Goal: Task Accomplishment & Management: Use online tool/utility

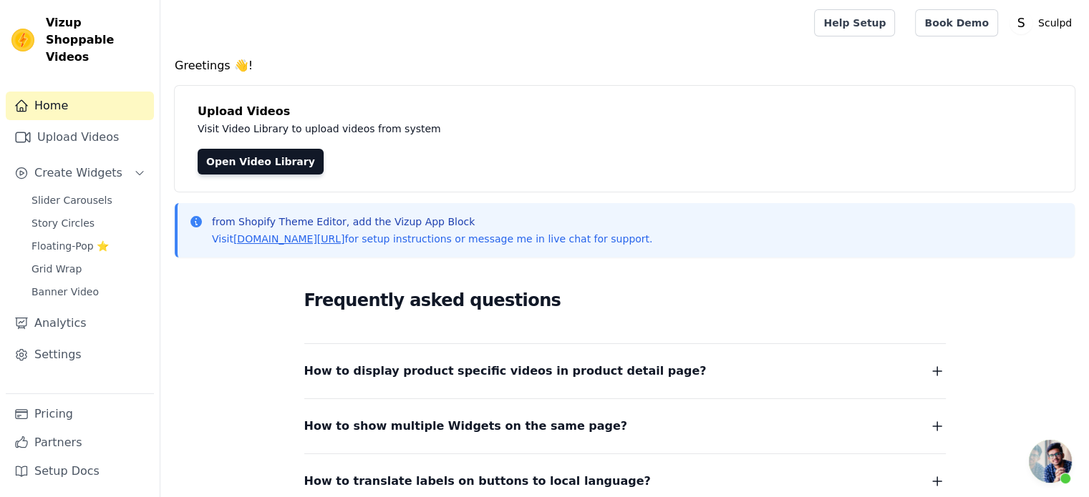
scroll to position [1437, 0]
click at [60, 193] on span "Slider Carousels" at bounding box center [71, 200] width 81 height 14
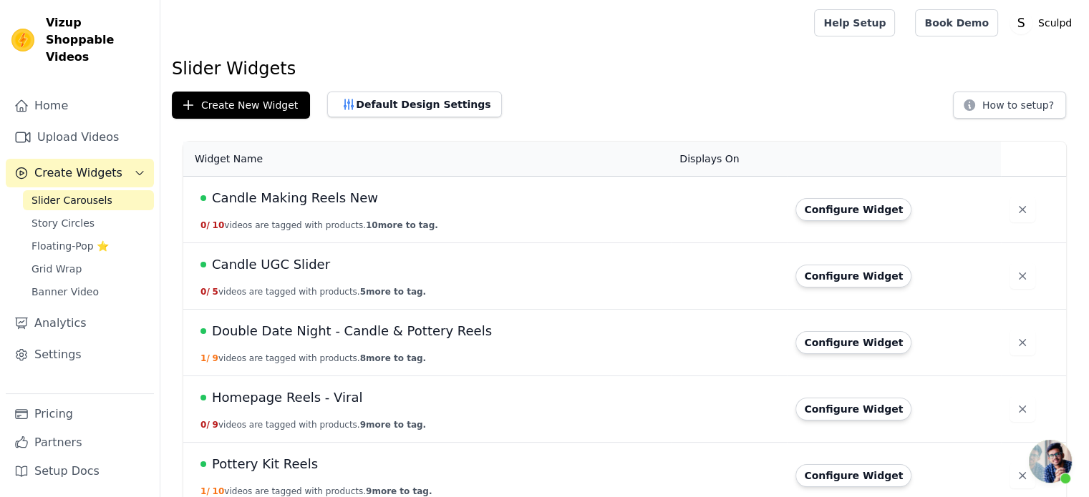
click at [701, 42] on div at bounding box center [484, 23] width 625 height 46
click at [214, 108] on button "Create New Widget" at bounding box center [241, 105] width 138 height 27
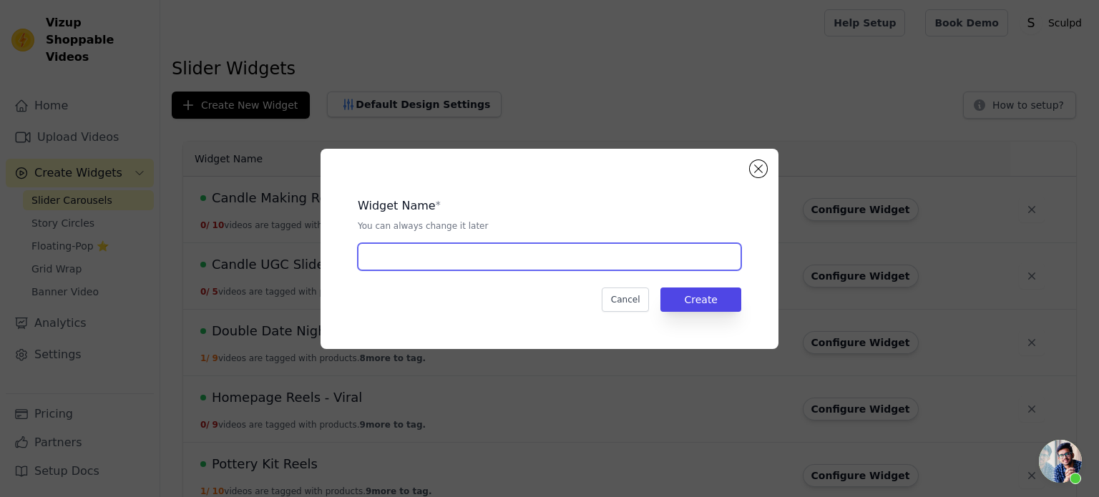
click at [413, 248] on input "text" at bounding box center [550, 256] width 384 height 27
paste input "[DATE] Reels"
type input "[DATE] Reels"
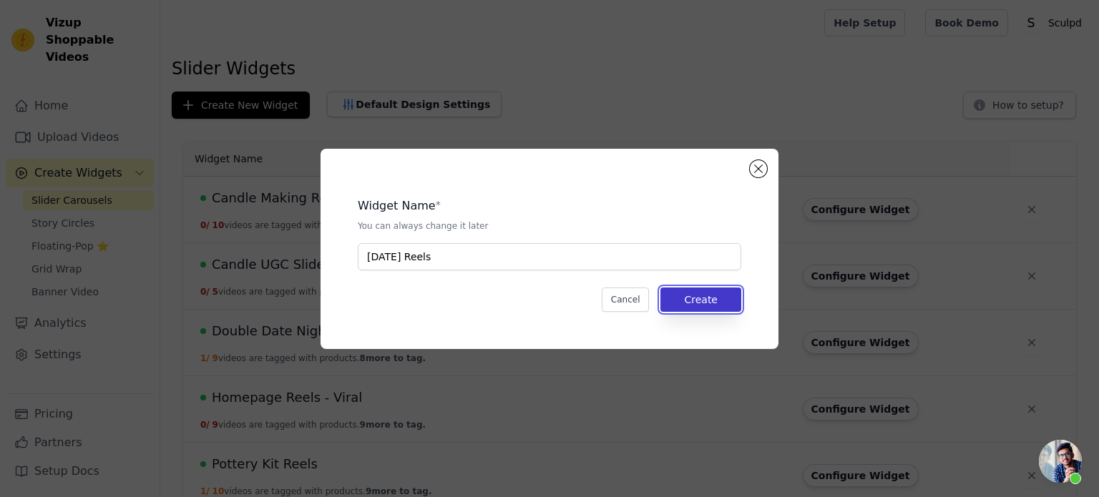
click at [709, 294] on button "Create" at bounding box center [701, 300] width 81 height 24
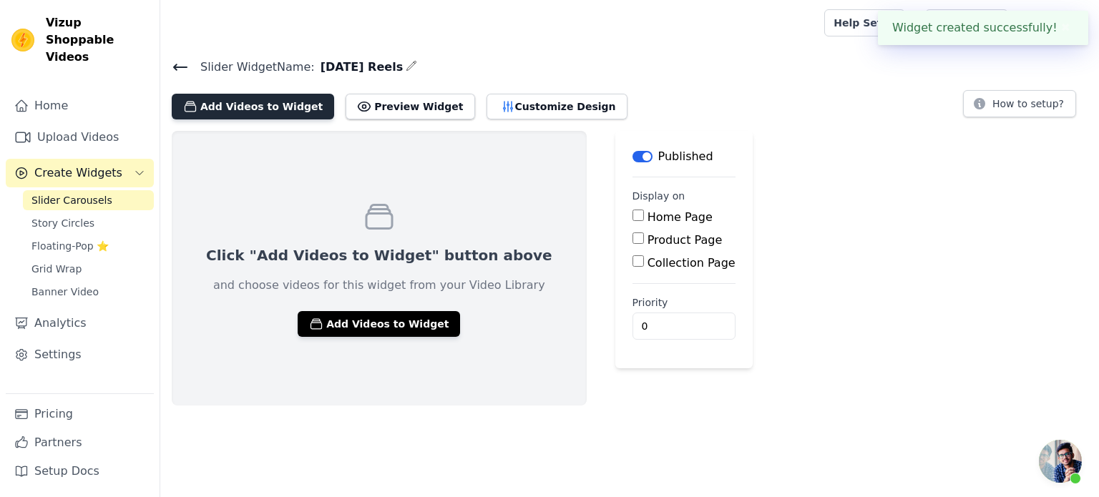
click at [256, 112] on button "Add Videos to Widget" at bounding box center [253, 107] width 162 height 26
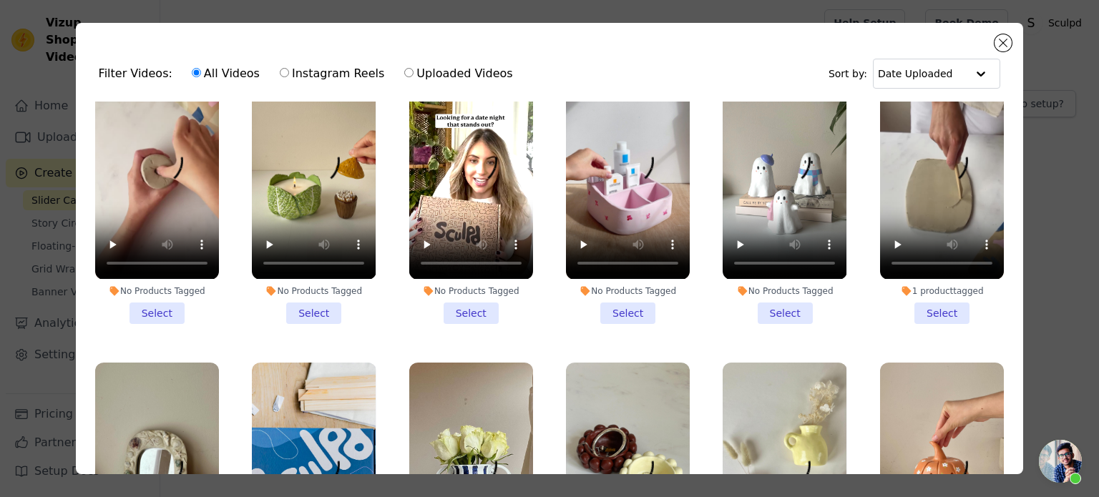
scroll to position [358, 0]
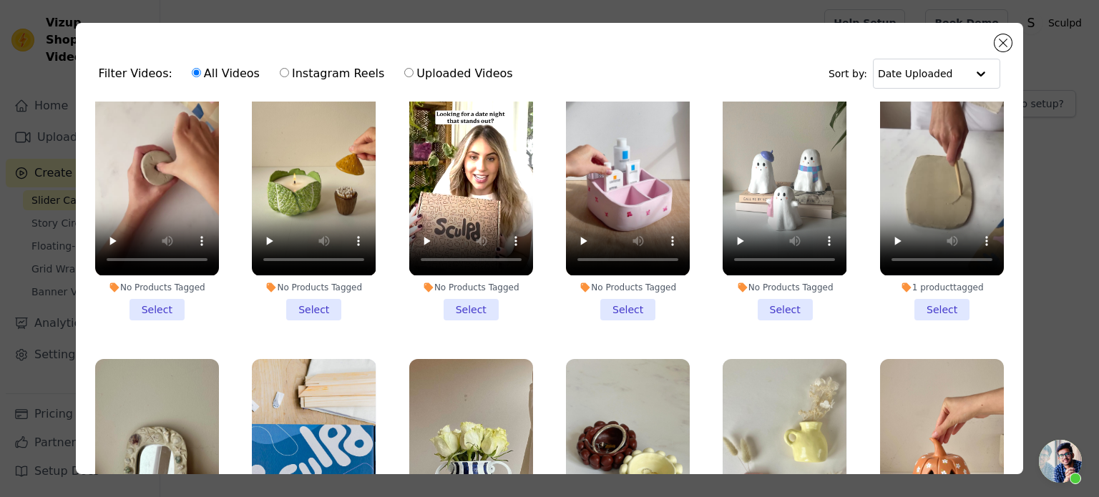
click at [771, 291] on li "No Products Tagged Select" at bounding box center [785, 187] width 124 height 265
click at [0, 0] on input "No Products Tagged Select" at bounding box center [0, 0] width 0 height 0
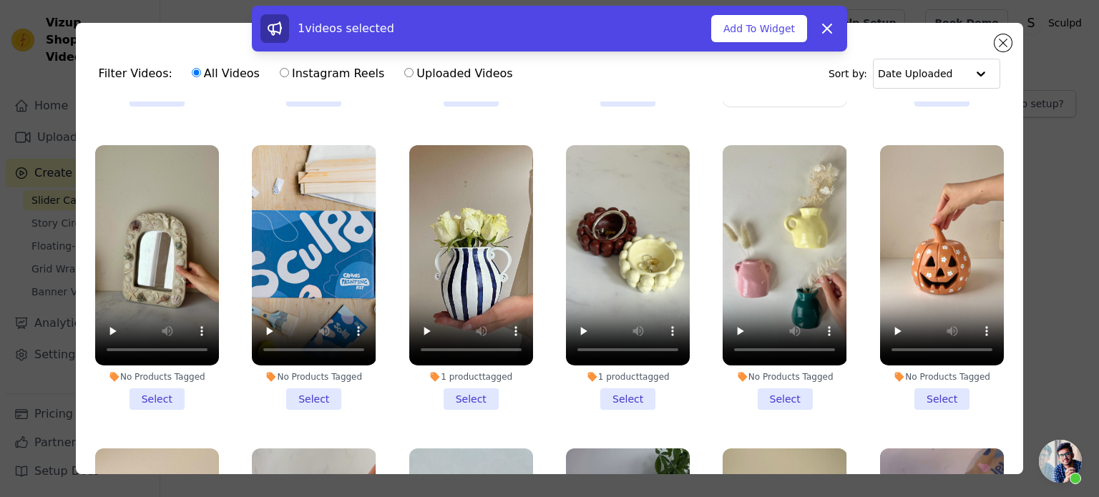
scroll to position [573, 0]
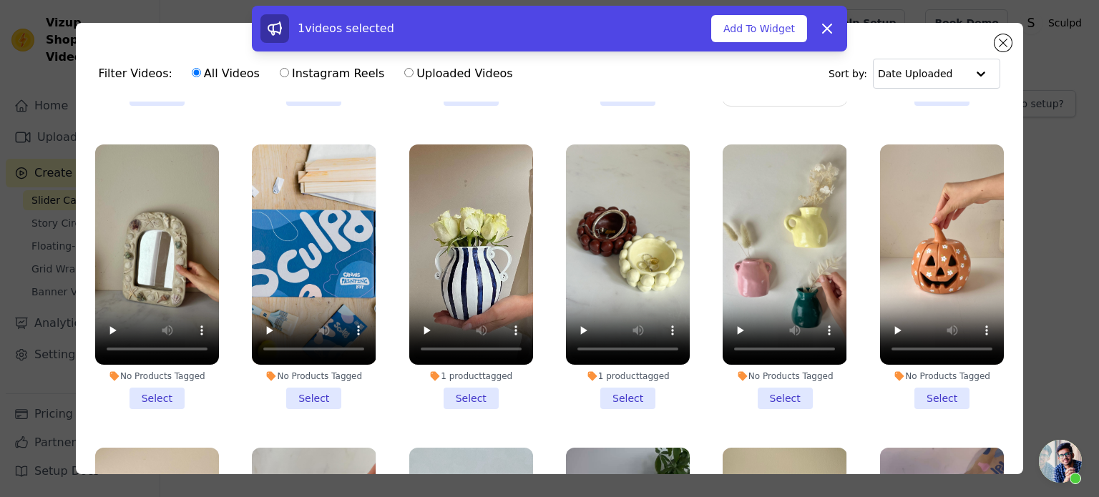
click at [938, 376] on li "No Products Tagged Select" at bounding box center [942, 277] width 124 height 265
click at [0, 0] on input "No Products Tagged Select" at bounding box center [0, 0] width 0 height 0
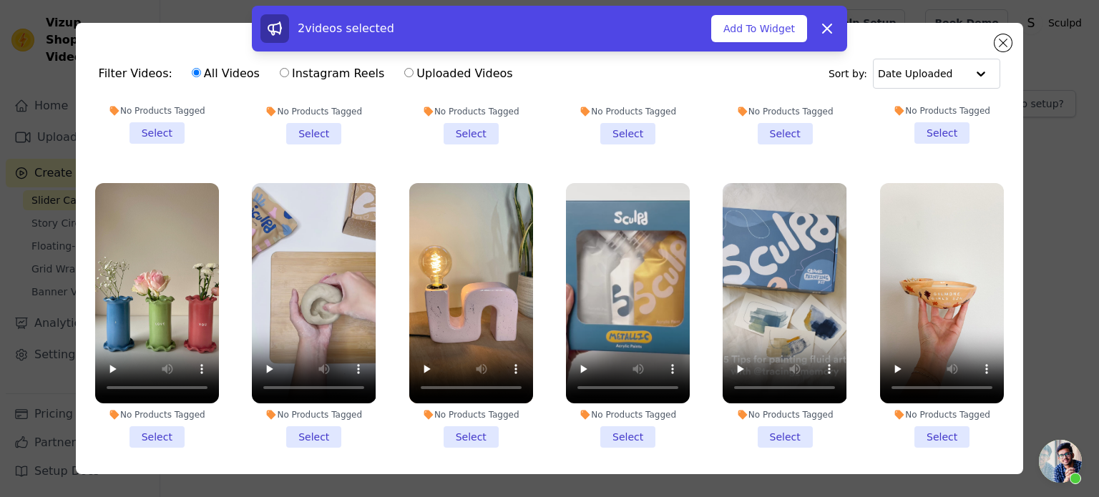
scroll to position [1145, 0]
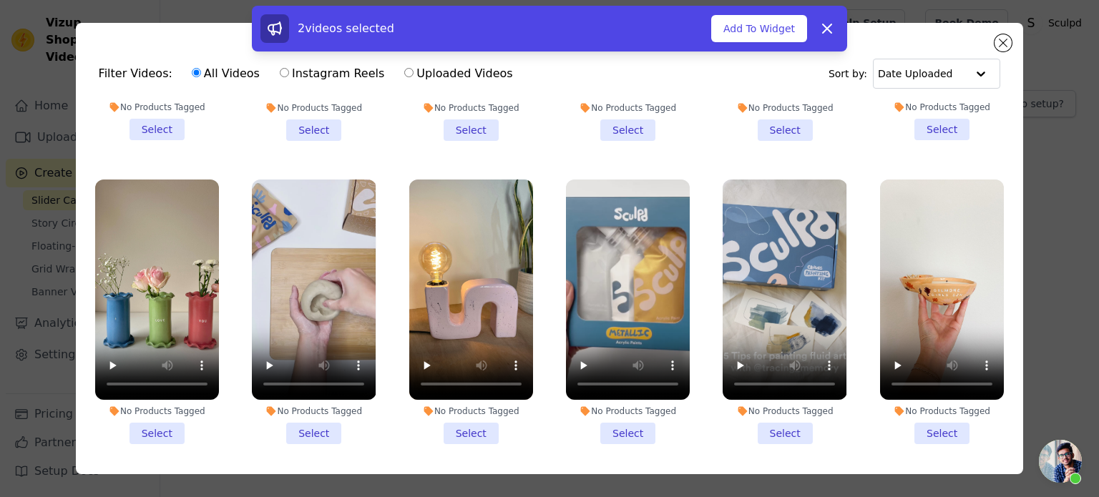
click at [926, 406] on li "No Products Tagged Select" at bounding box center [942, 312] width 124 height 265
click at [0, 0] on input "No Products Tagged Select" at bounding box center [0, 0] width 0 height 0
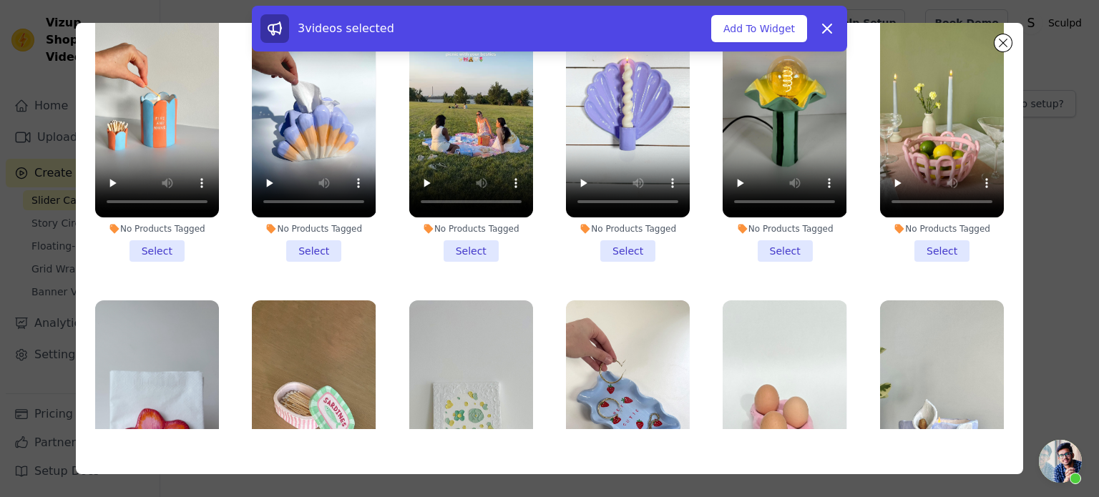
scroll to position [6010, 0]
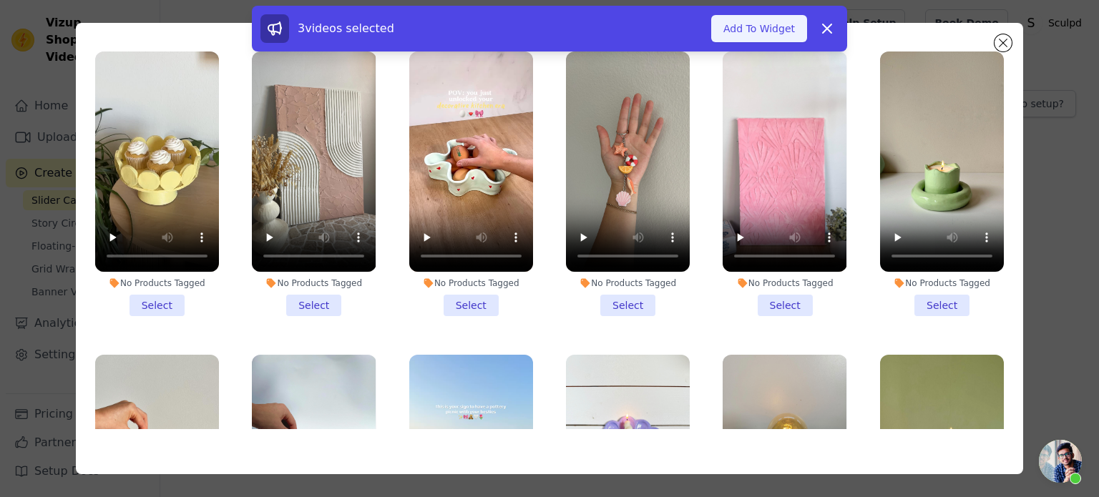
click at [772, 21] on button "Add To Widget" at bounding box center [759, 28] width 96 height 27
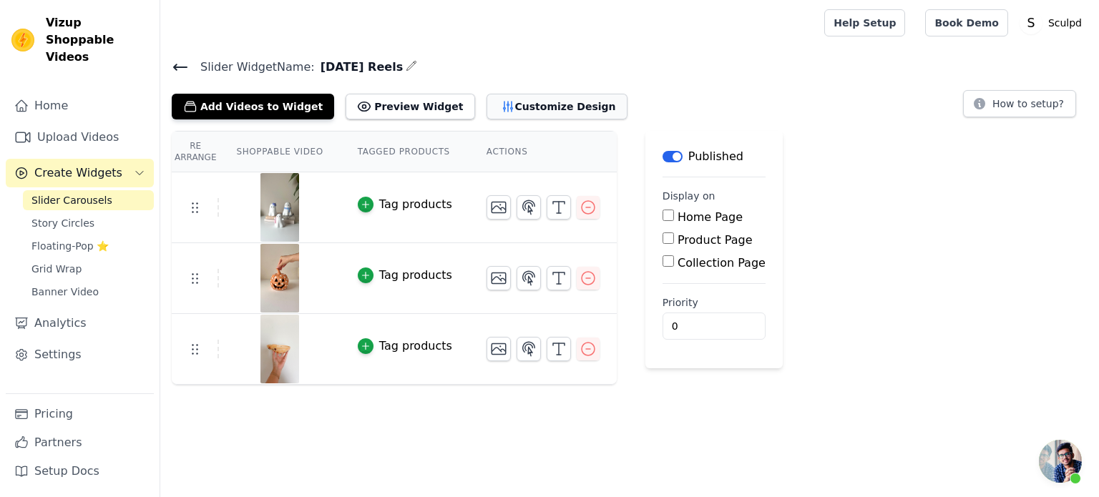
click at [487, 108] on button "Customize Design" at bounding box center [557, 107] width 141 height 26
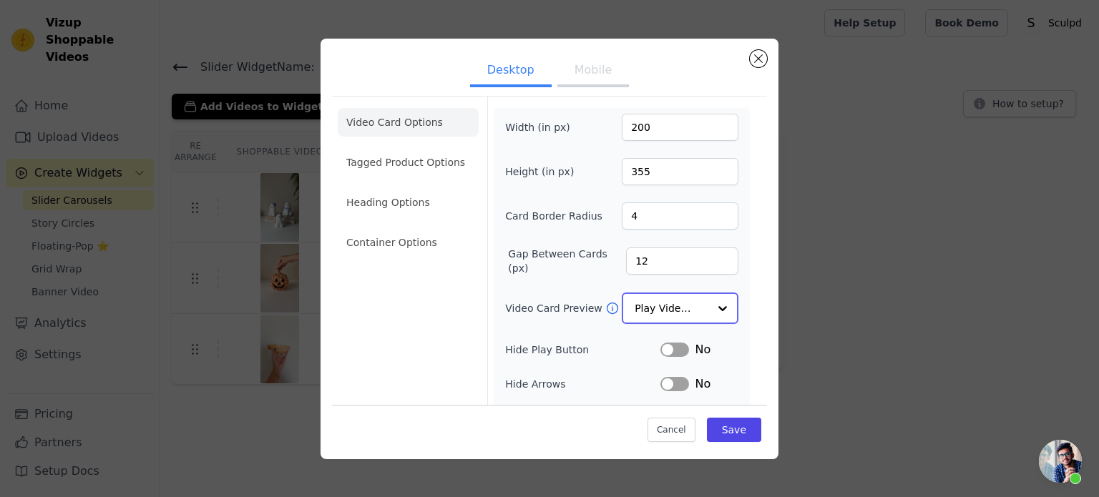
click at [670, 311] on input "Video Card Preview" at bounding box center [672, 308] width 74 height 29
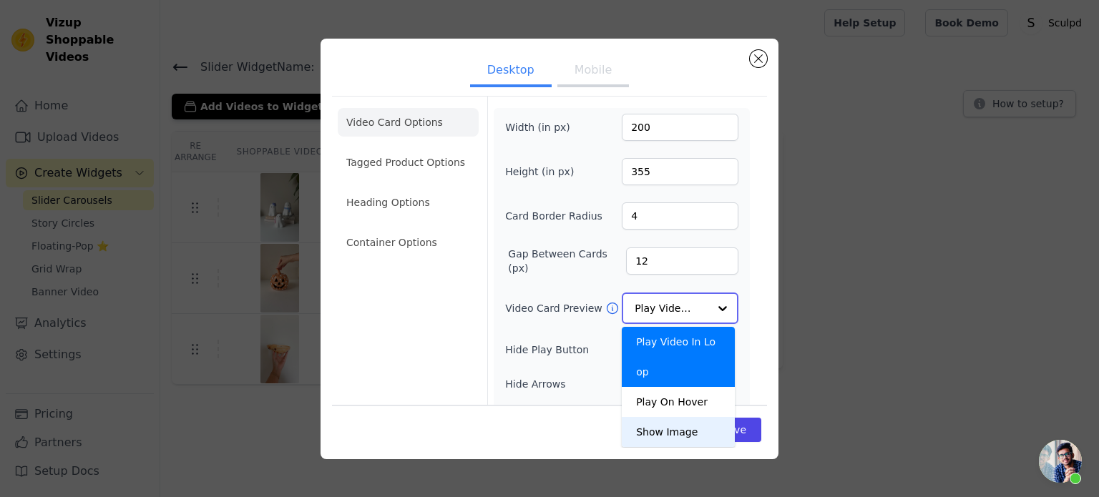
click at [667, 417] on div "Show Image" at bounding box center [678, 432] width 113 height 30
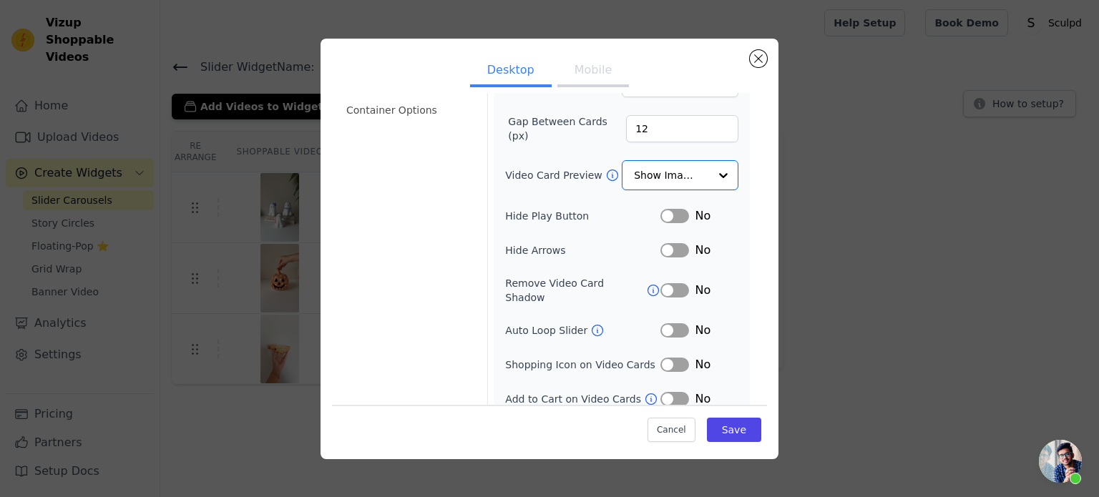
scroll to position [132, 0]
click at [661, 359] on button "Label" at bounding box center [675, 366] width 29 height 14
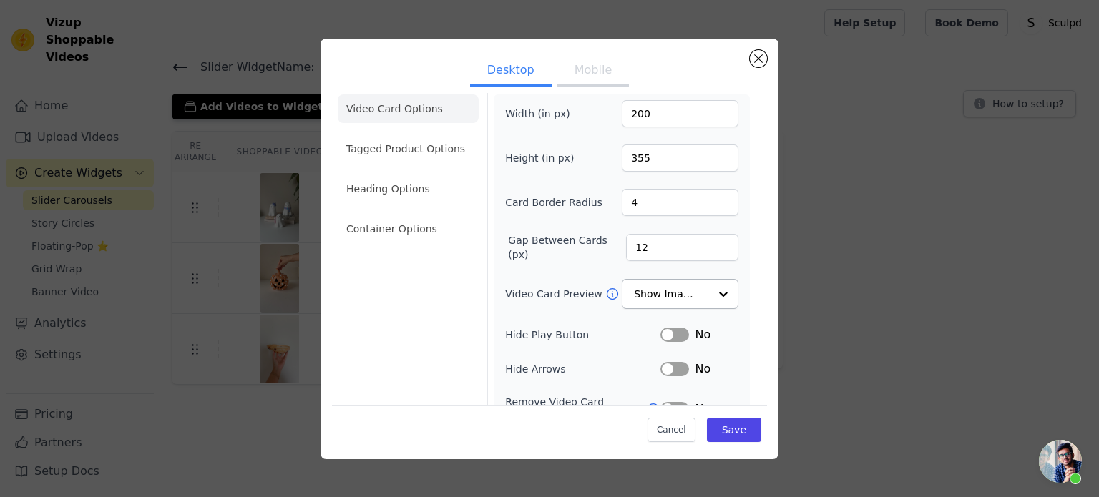
scroll to position [0, 0]
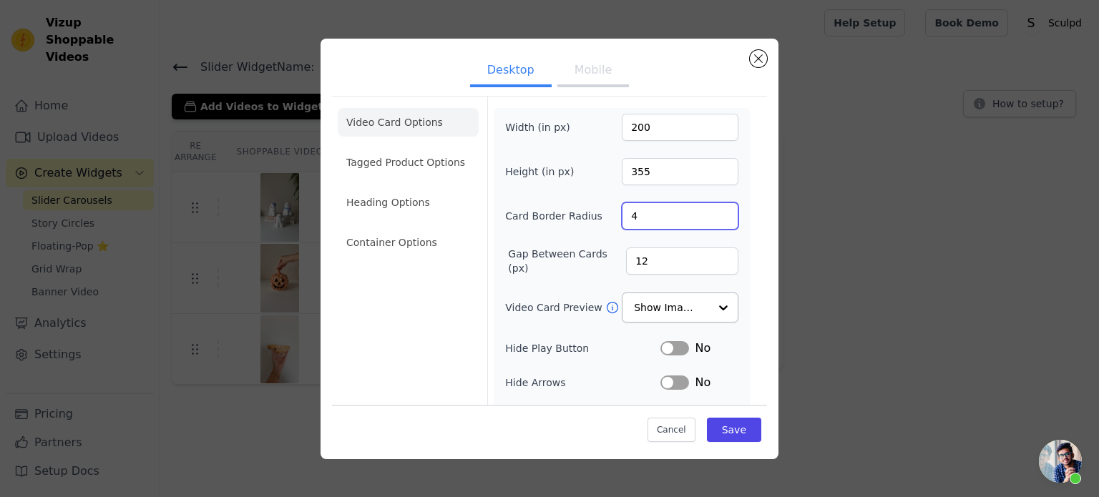
drag, startPoint x: 636, startPoint y: 214, endPoint x: 583, endPoint y: 214, distance: 53.0
click at [584, 214] on div "Card Border Radius 4" at bounding box center [621, 216] width 233 height 27
type input "16"
click at [741, 428] on button "Save" at bounding box center [734, 430] width 54 height 24
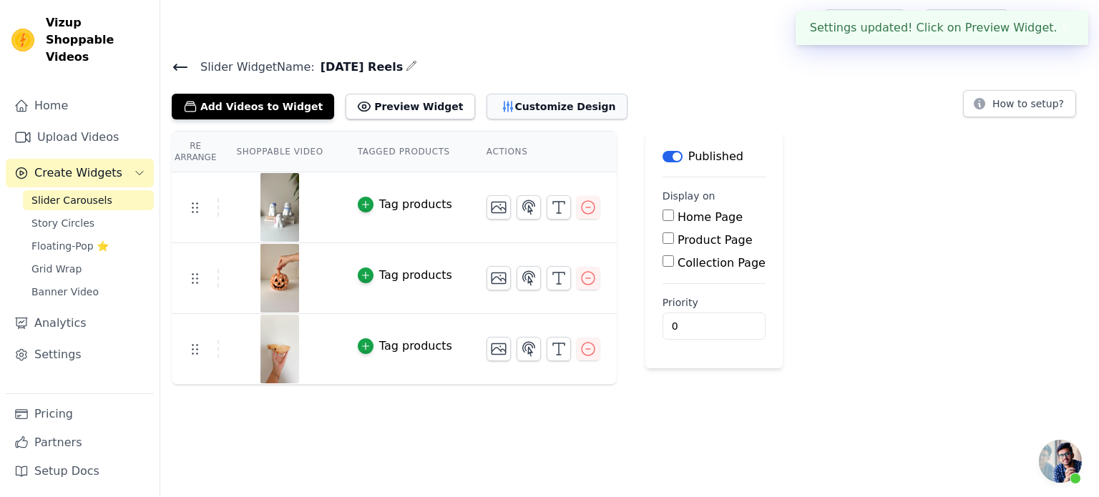
click at [521, 112] on button "Customize Design" at bounding box center [557, 107] width 141 height 26
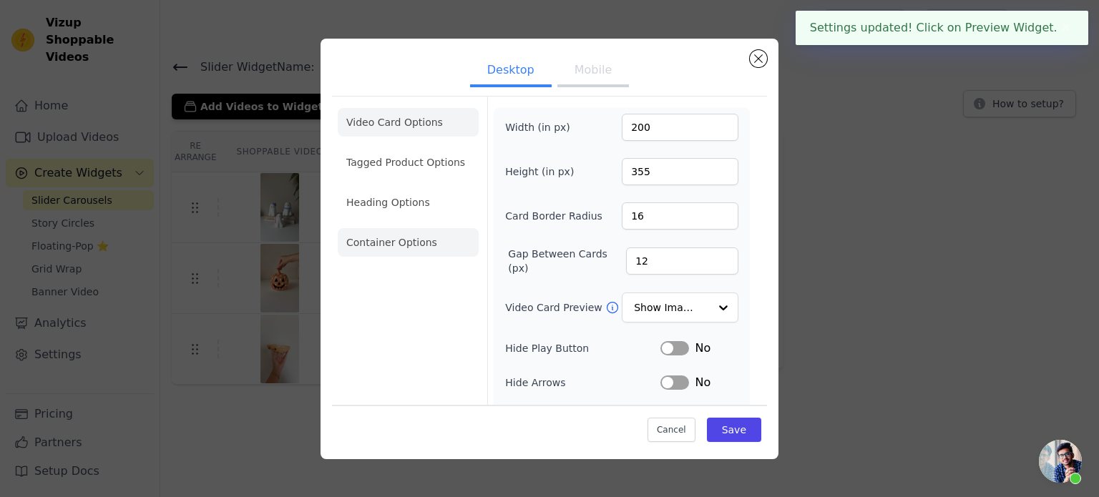
click at [408, 245] on li "Container Options" at bounding box center [408, 242] width 141 height 29
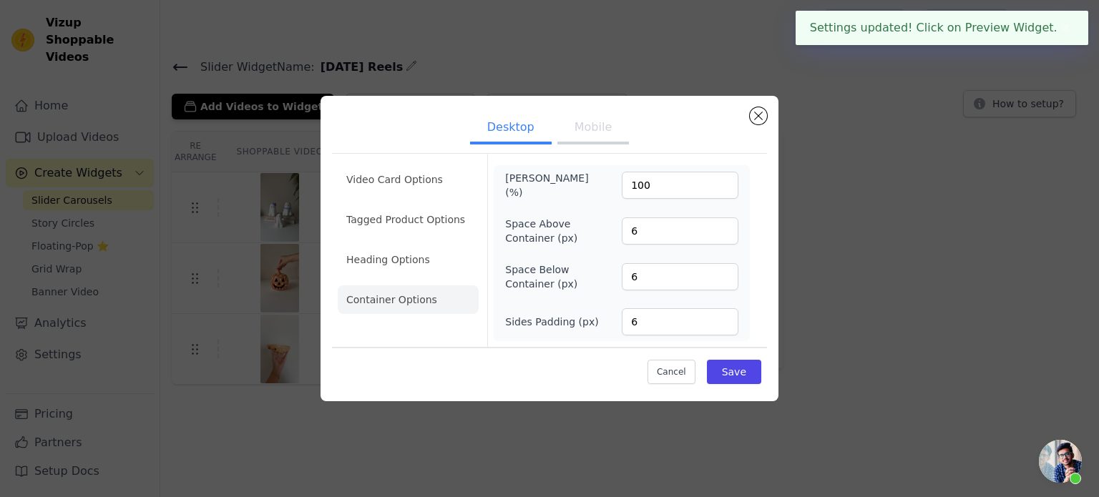
click at [587, 137] on button "Mobile" at bounding box center [594, 128] width 72 height 31
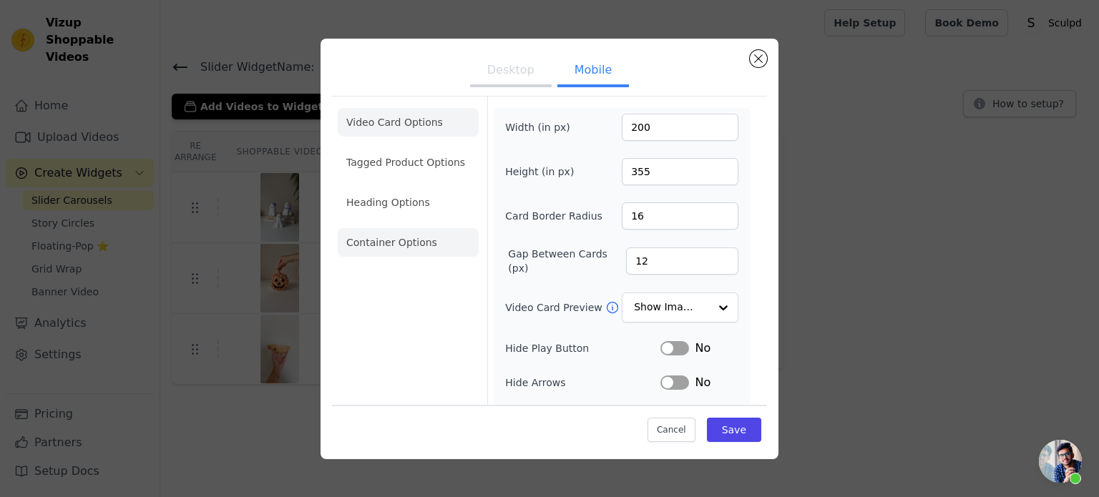
click at [382, 236] on li "Container Options" at bounding box center [408, 242] width 141 height 29
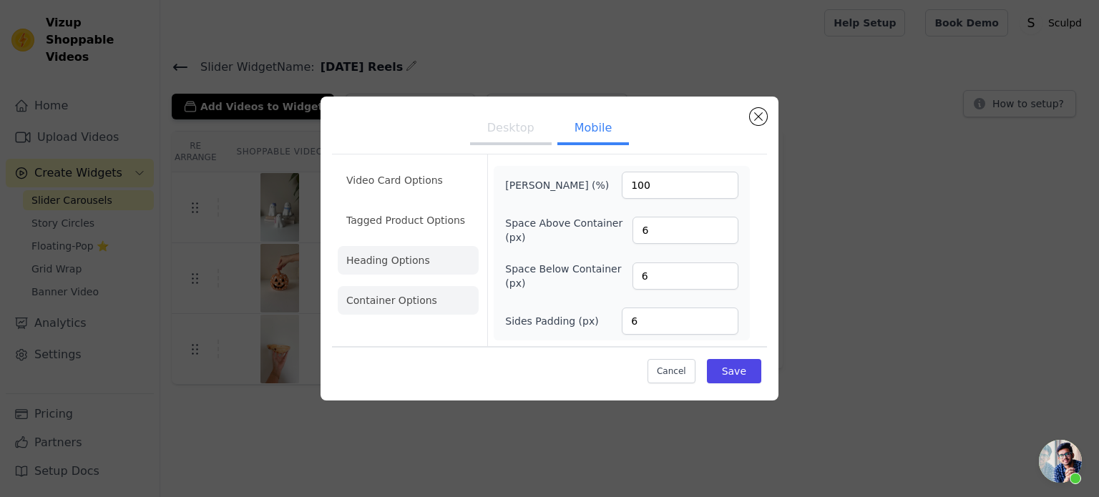
click at [395, 263] on li "Heading Options" at bounding box center [408, 260] width 141 height 29
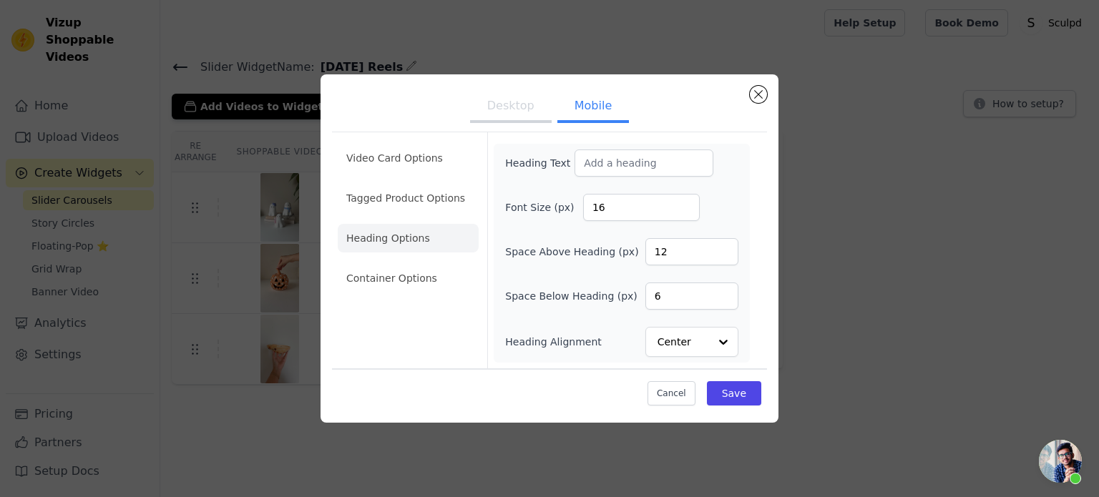
click at [376, 204] on li "Tagged Product Options" at bounding box center [408, 198] width 141 height 29
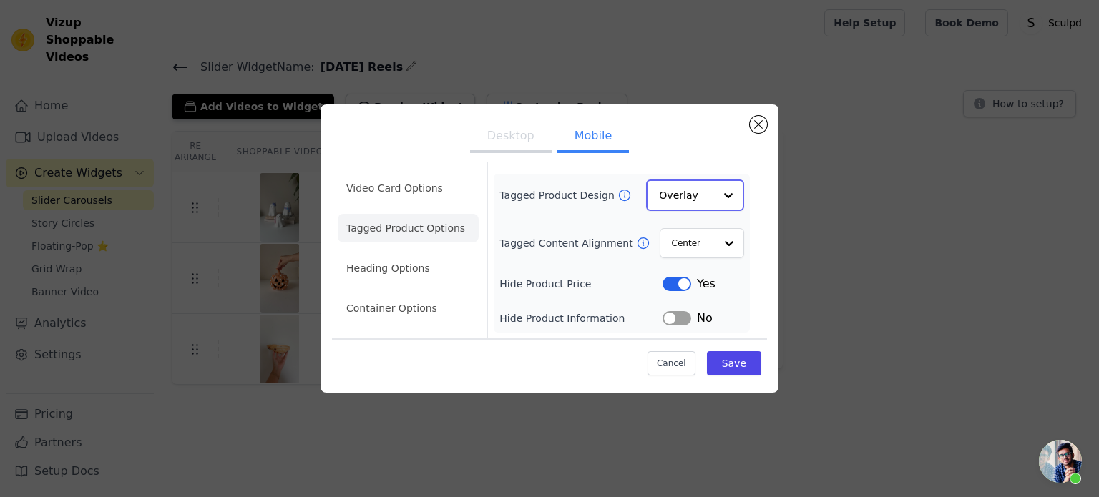
click at [698, 201] on input "Tagged Product Design" at bounding box center [686, 195] width 55 height 29
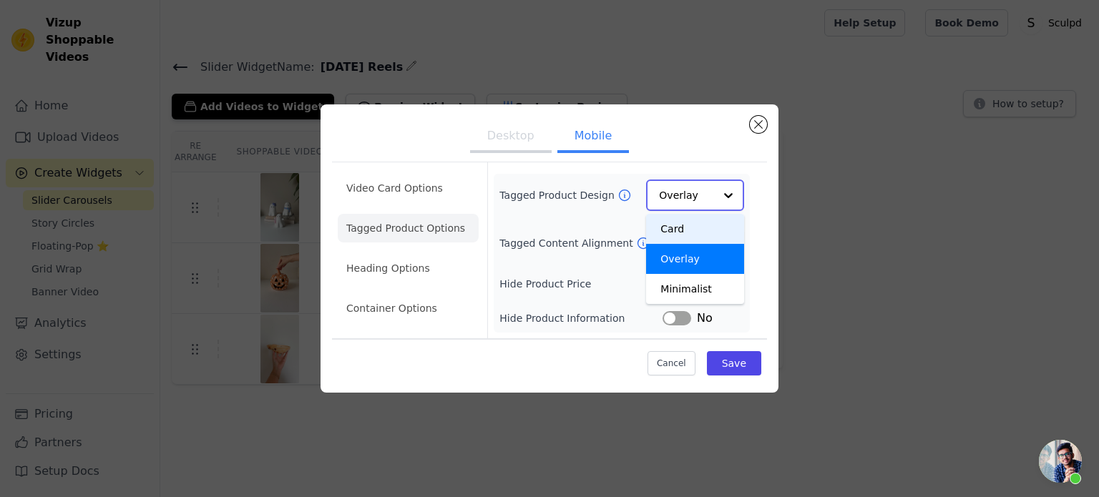
click at [671, 231] on div "Card" at bounding box center [695, 229] width 98 height 30
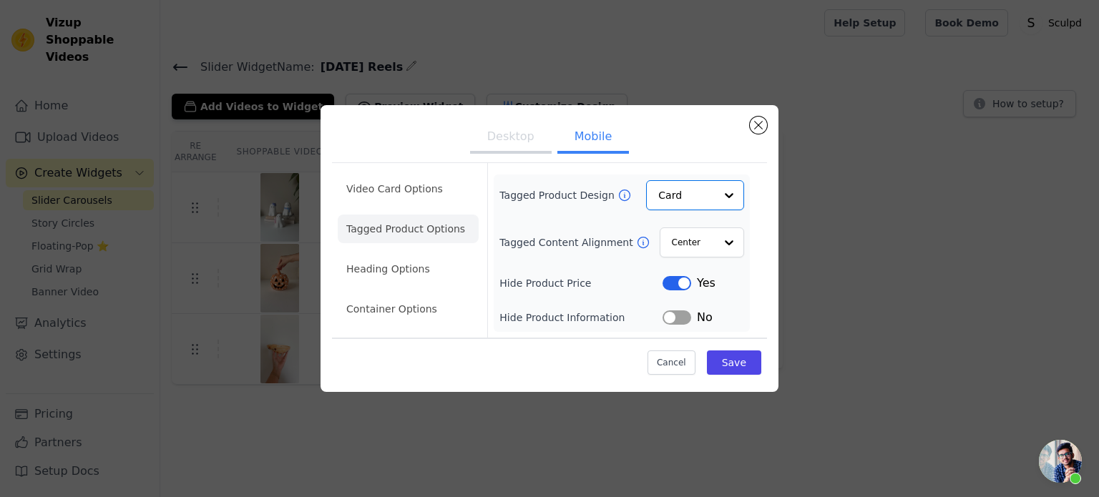
click at [678, 325] on button "Label" at bounding box center [677, 318] width 29 height 14
click at [721, 361] on button "Save" at bounding box center [734, 363] width 54 height 24
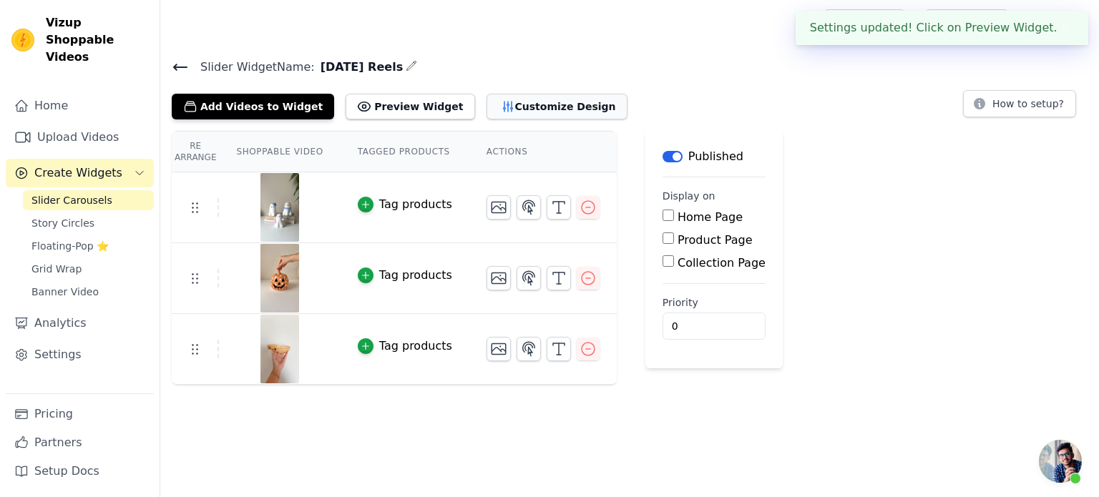
click at [510, 117] on button "Customize Design" at bounding box center [557, 107] width 141 height 26
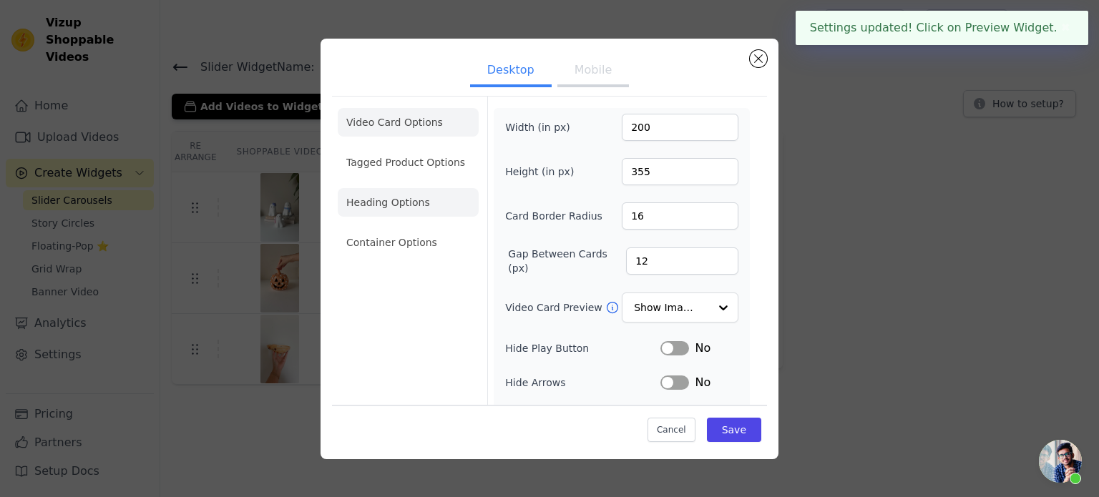
click at [369, 206] on li "Heading Options" at bounding box center [408, 202] width 141 height 29
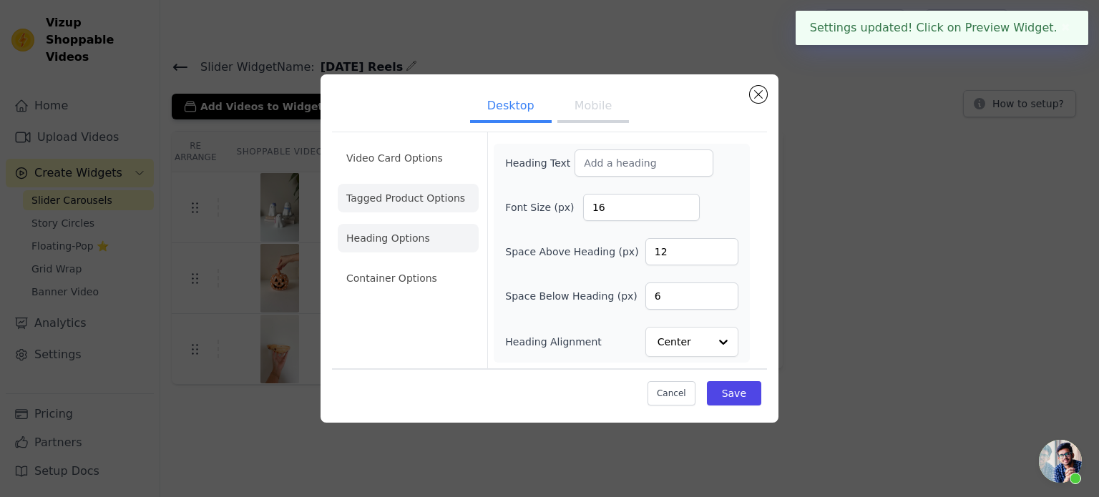
click at [378, 205] on li "Tagged Product Options" at bounding box center [408, 198] width 141 height 29
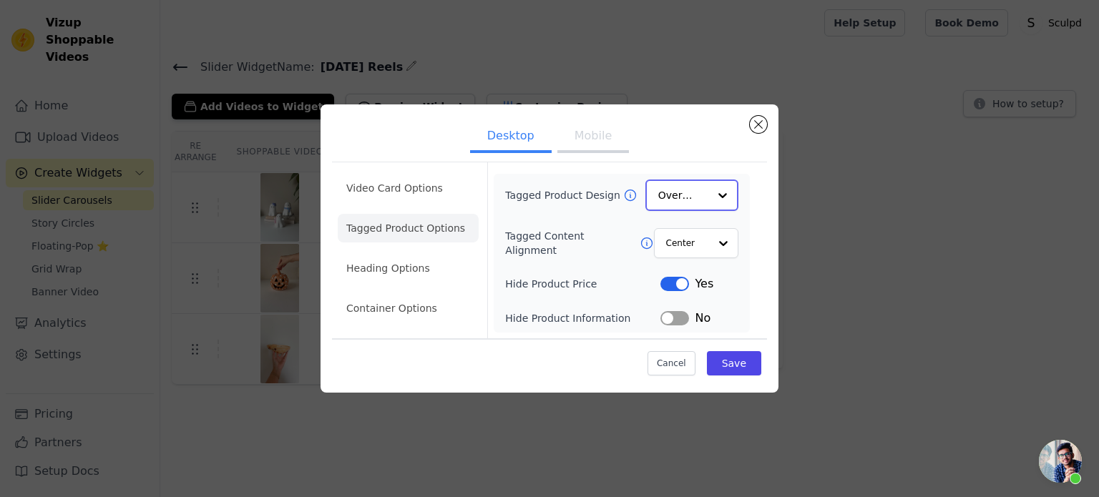
click at [681, 195] on input "Tagged Product Design" at bounding box center [684, 195] width 50 height 29
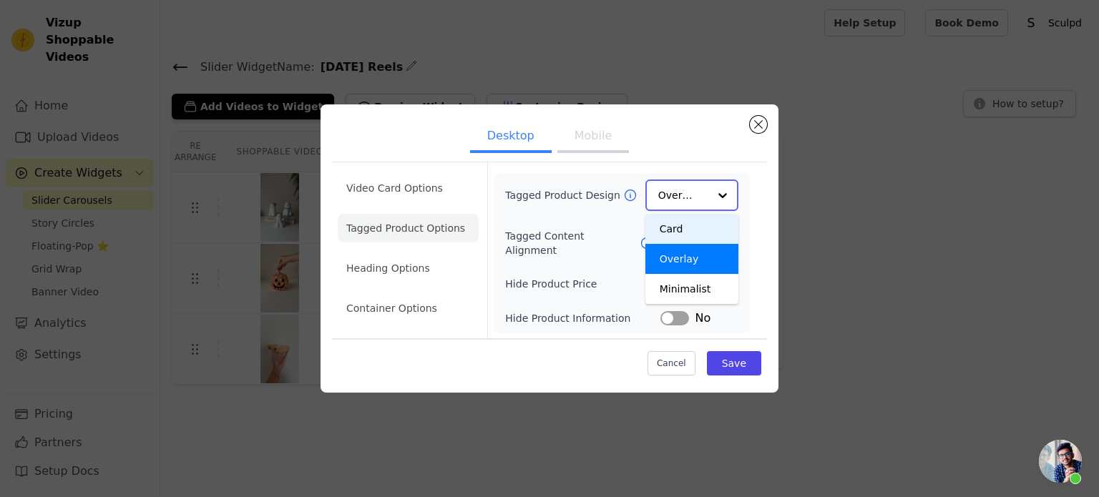
click at [679, 228] on div "Card" at bounding box center [692, 229] width 93 height 30
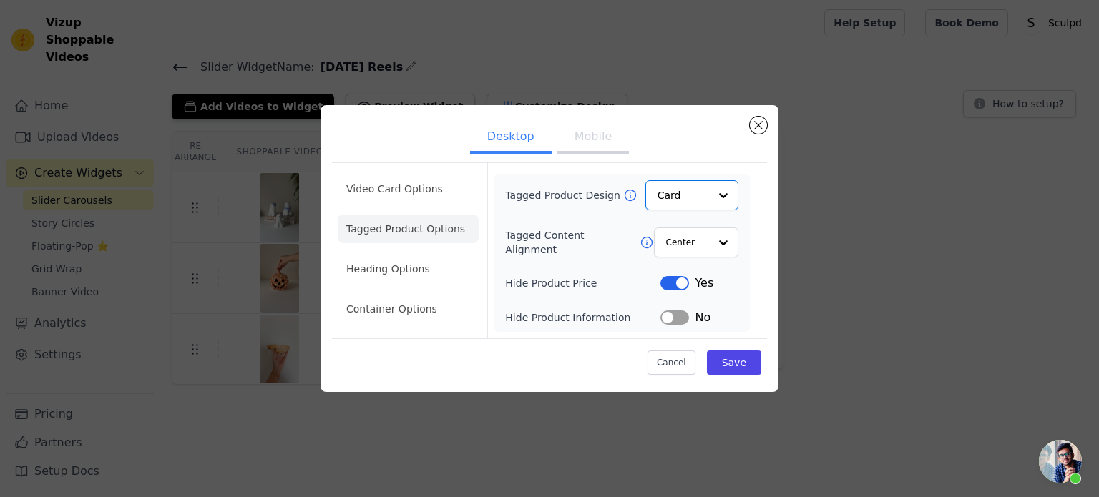
click at [675, 314] on button "Label" at bounding box center [675, 318] width 29 height 14
click at [736, 359] on button "Save" at bounding box center [734, 363] width 54 height 24
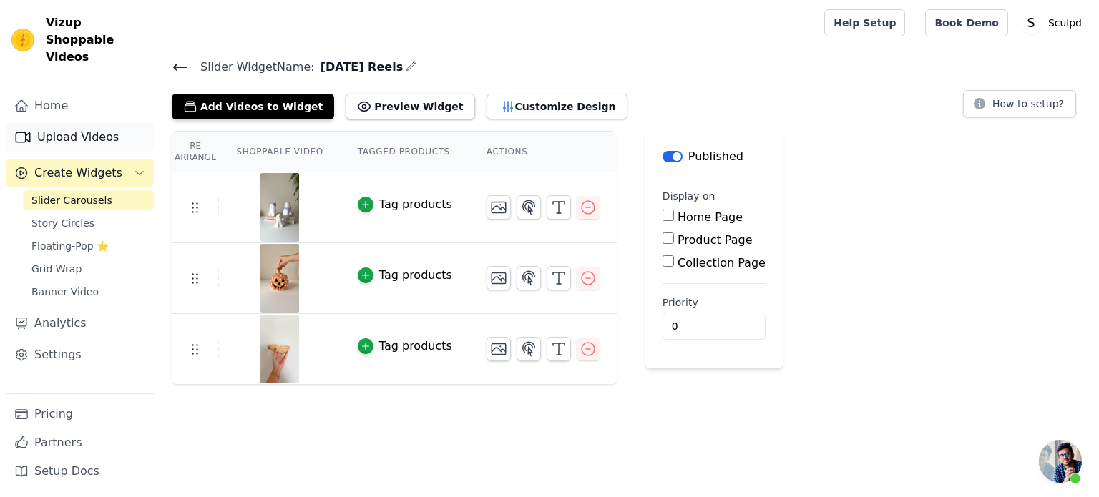
click at [52, 125] on link "Upload Videos" at bounding box center [80, 137] width 148 height 29
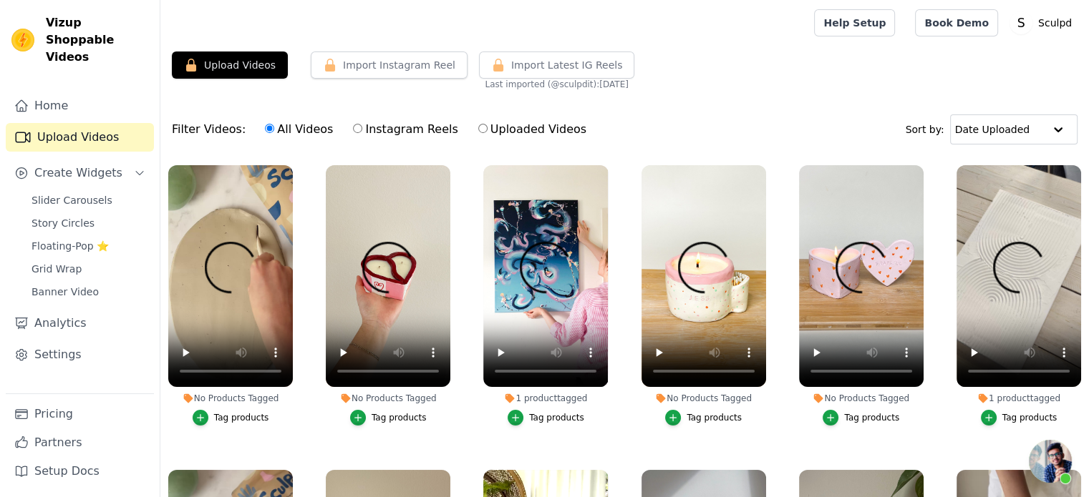
click at [735, 115] on div "Filter Videos: All Videos Instagram Reels Uploaded Videos Sort by: Date Uploaded" at bounding box center [624, 130] width 928 height 56
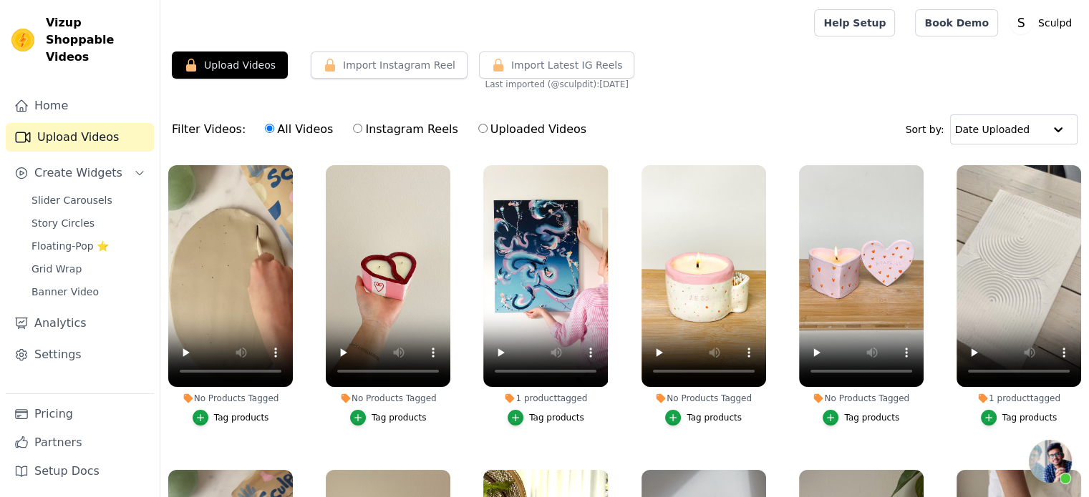
click at [681, 112] on div "Filter Videos: All Videos Instagram Reels Uploaded Videos Sort by: Date Uploaded" at bounding box center [624, 130] width 928 height 56
click at [74, 193] on span "Slider Carousels" at bounding box center [71, 200] width 81 height 14
